Goal: Entertainment & Leisure: Browse casually

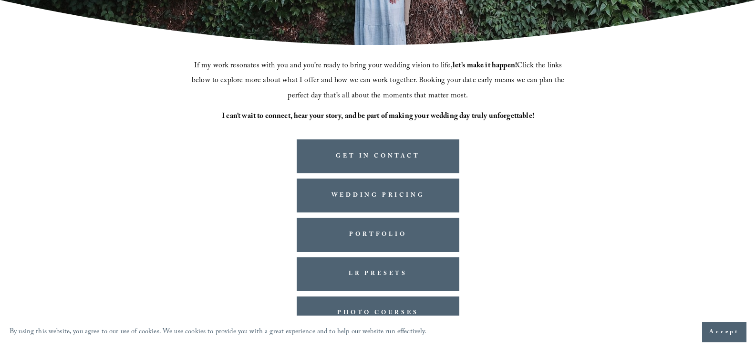
scroll to position [258, 0]
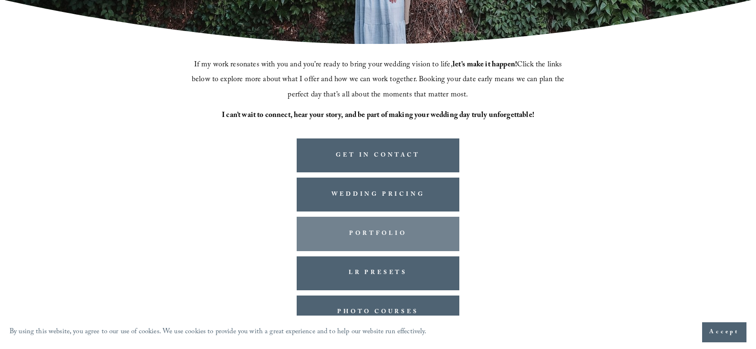
click at [354, 225] on link "PORTFOLIO" at bounding box center [378, 234] width 163 height 34
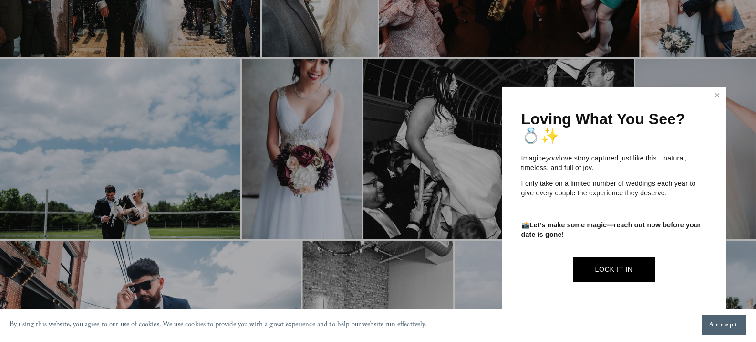
scroll to position [1018, 0]
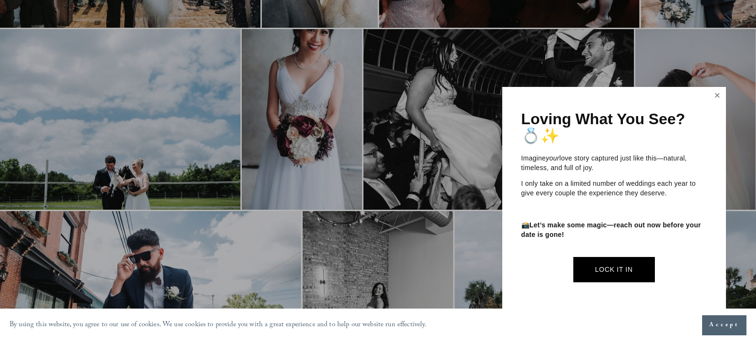
click at [715, 92] on link "Close" at bounding box center [717, 95] width 14 height 15
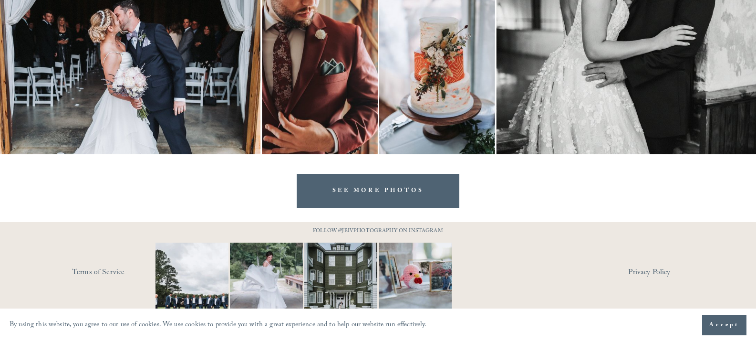
scroll to position [3005, 0]
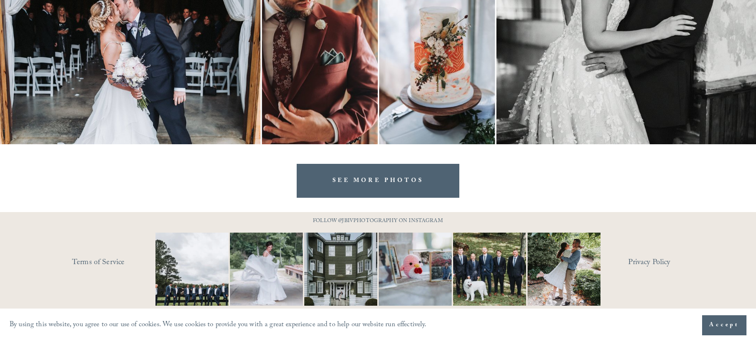
click at [393, 176] on link "SEE MORE PHOTOS" at bounding box center [378, 181] width 163 height 34
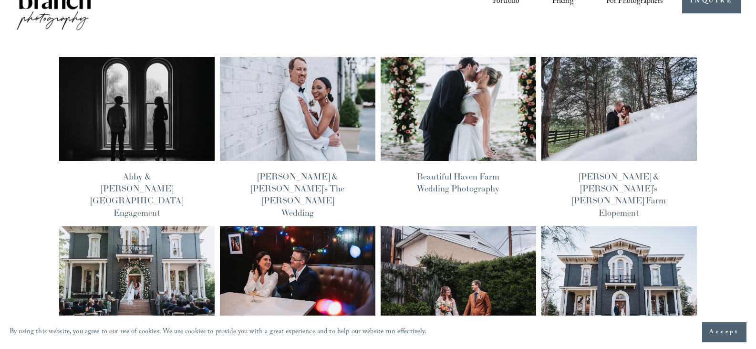
scroll to position [29, 0]
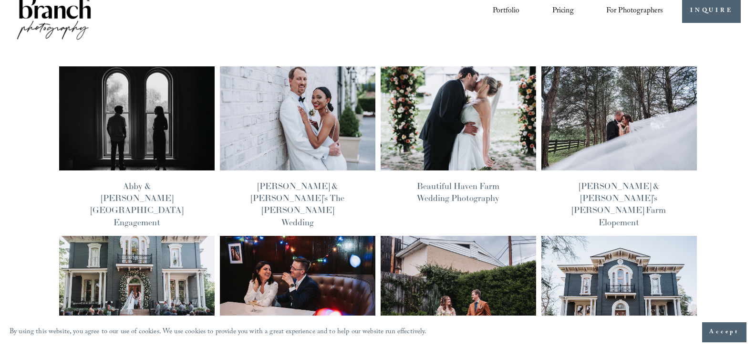
click at [347, 100] on img at bounding box center [297, 118] width 157 height 105
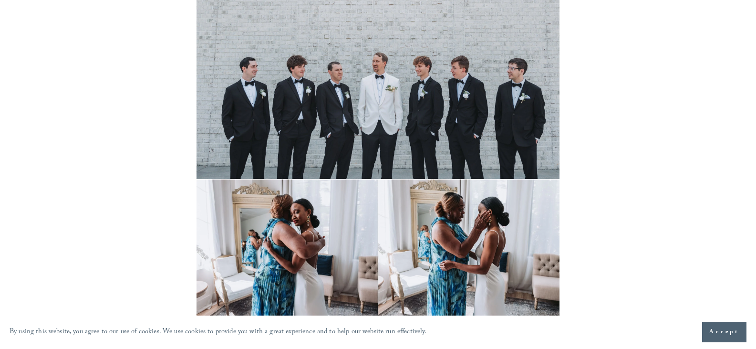
scroll to position [2226, 0]
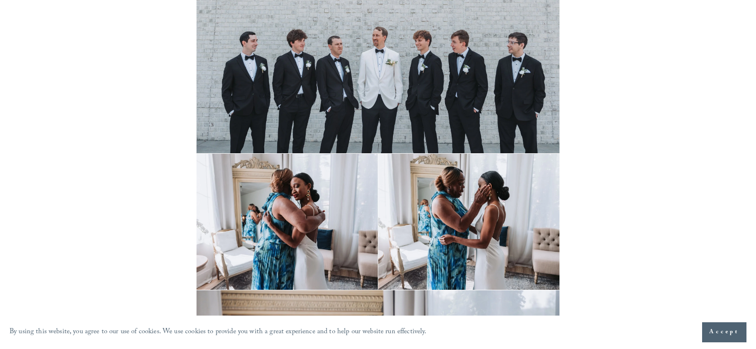
click at [367, 34] on img at bounding box center [378, 17] width 363 height 272
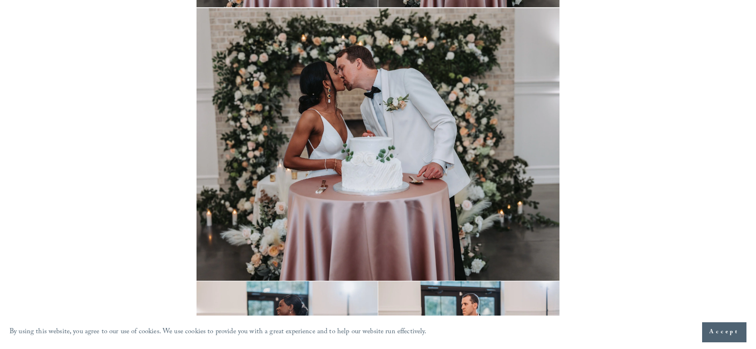
scroll to position [15290, 0]
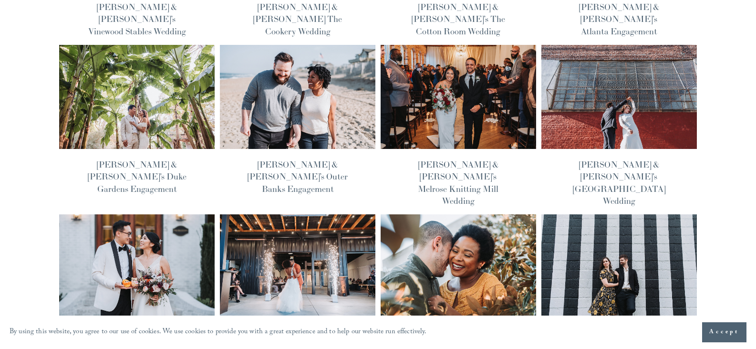
scroll to position [563, 0]
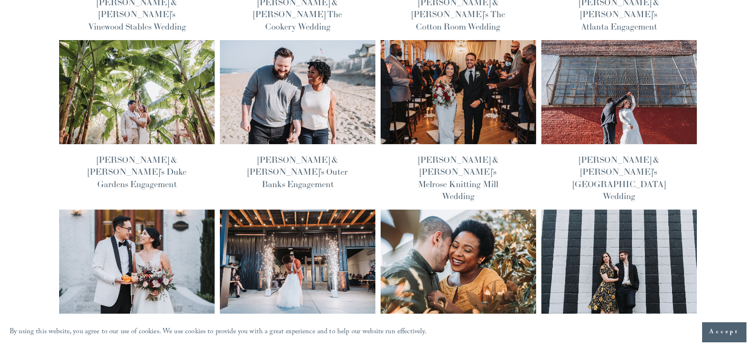
click at [151, 56] on img at bounding box center [137, 92] width 157 height 105
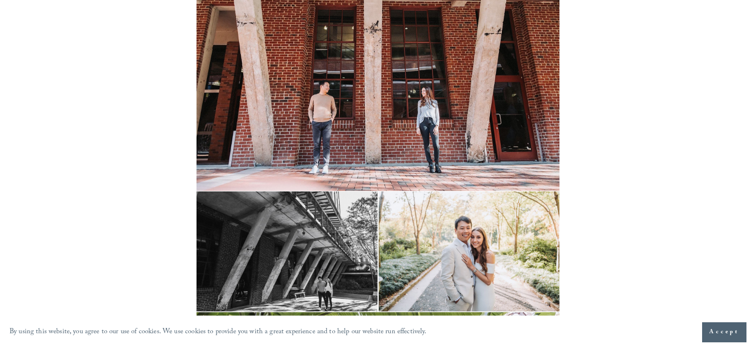
scroll to position [962, 0]
